Goal: Find contact information: Find contact information

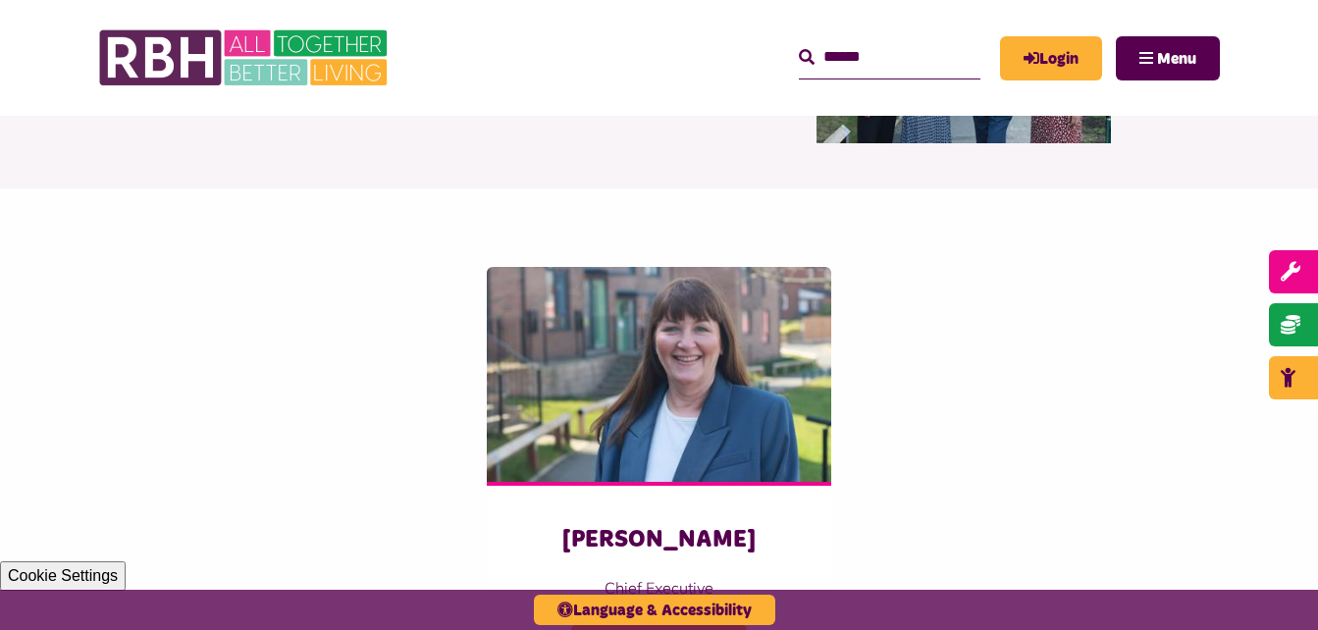
scroll to position [295, 0]
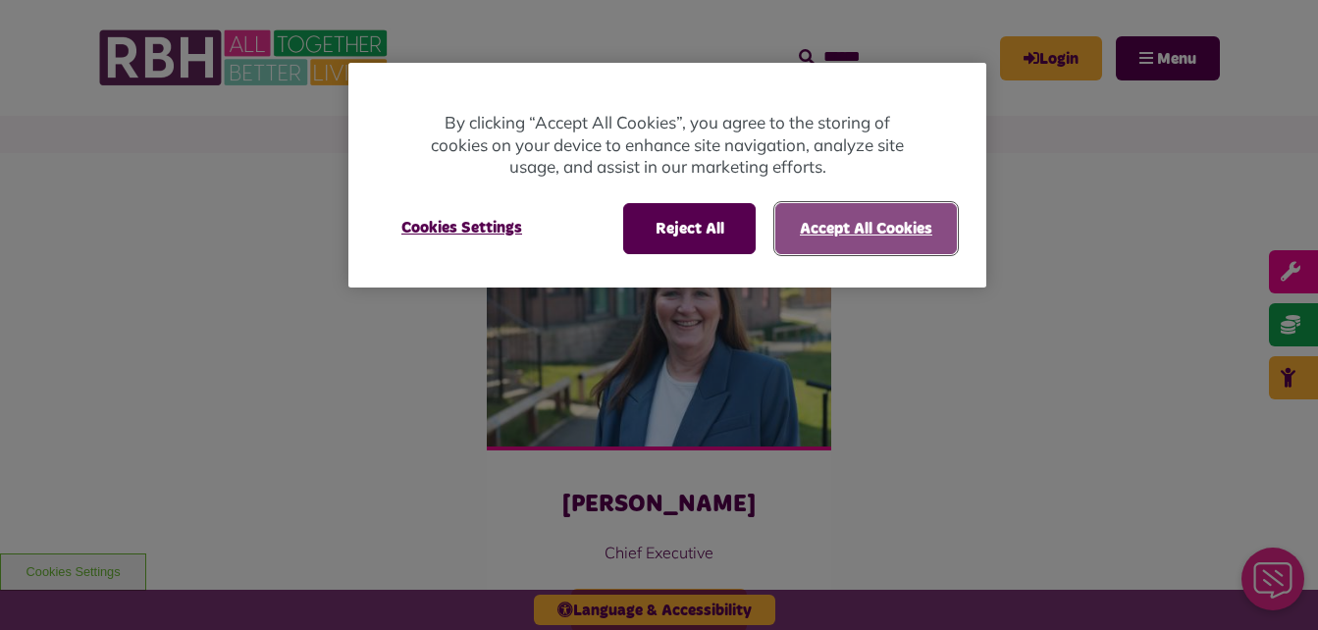
click at [860, 235] on button "Accept All Cookies" at bounding box center [867, 228] width 182 height 51
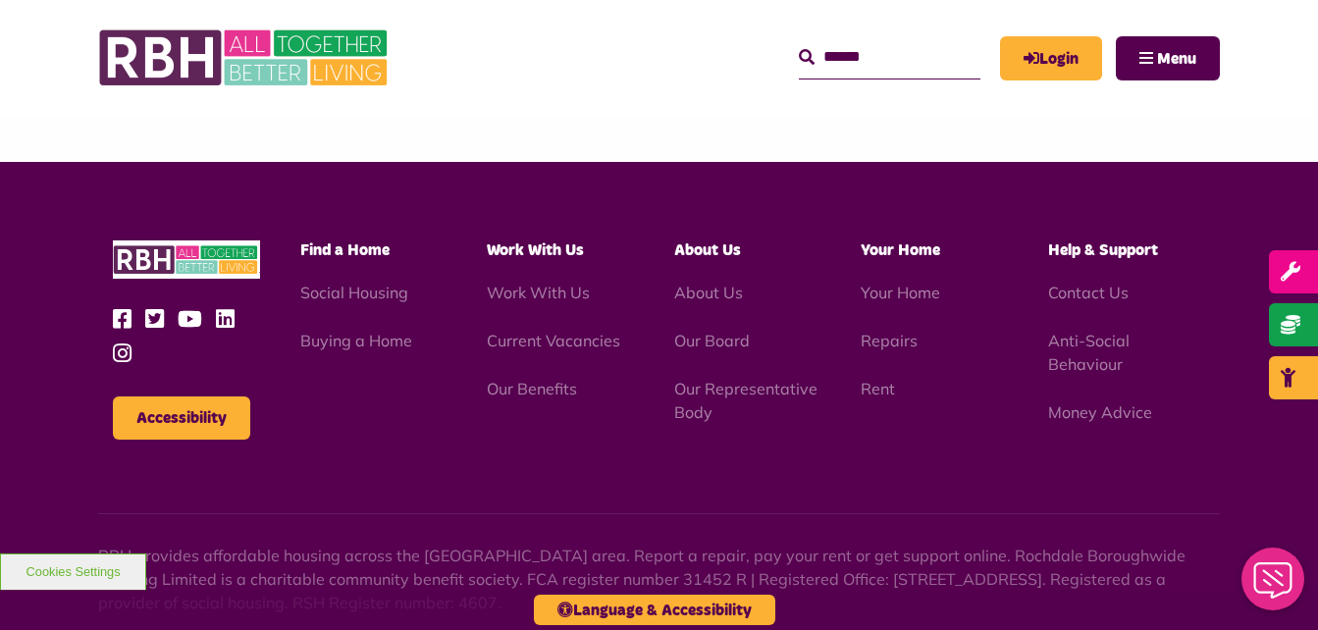
scroll to position [1276, 0]
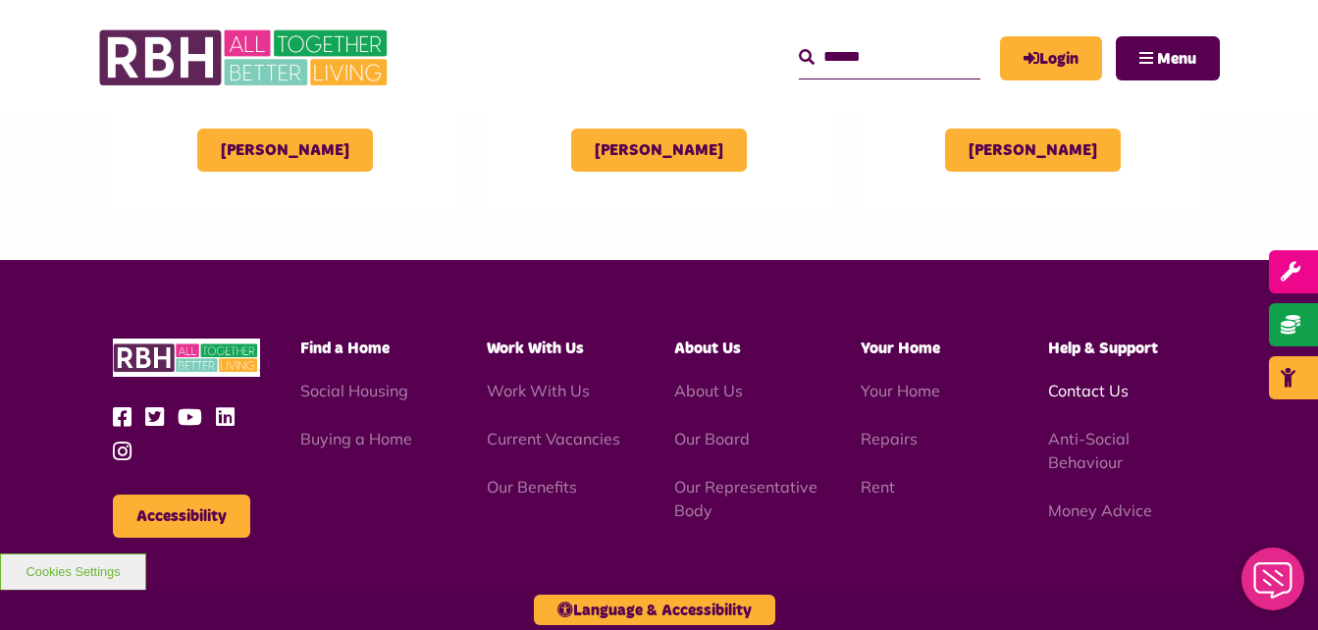
click at [1071, 387] on link "Contact Us" at bounding box center [1088, 391] width 81 height 20
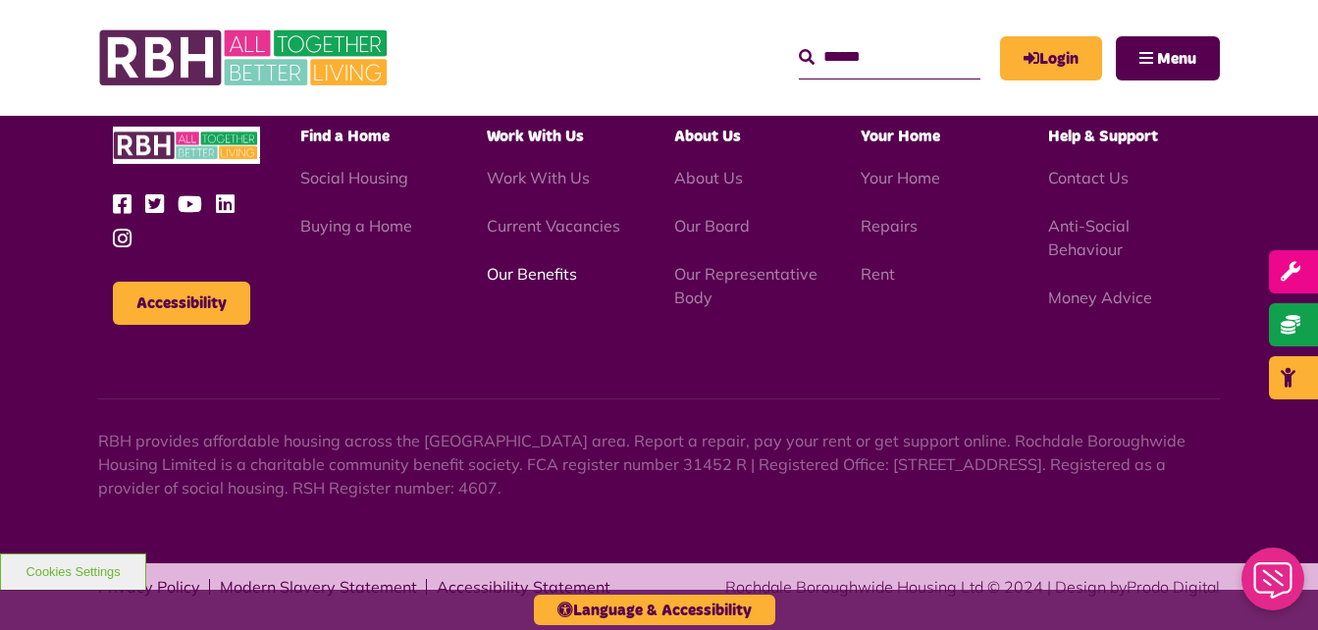
scroll to position [1809, 0]
